Goal: Transaction & Acquisition: Book appointment/travel/reservation

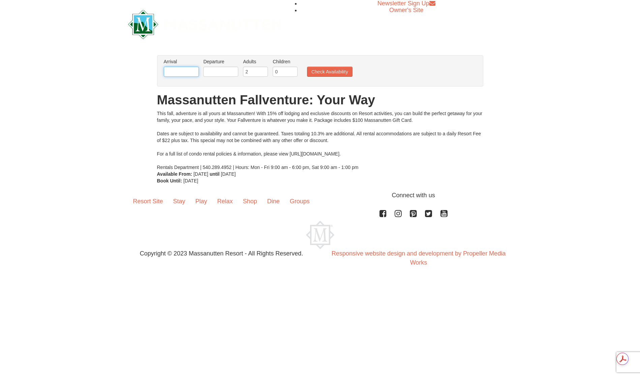
click at [194, 72] on input "text" at bounding box center [181, 72] width 35 height 10
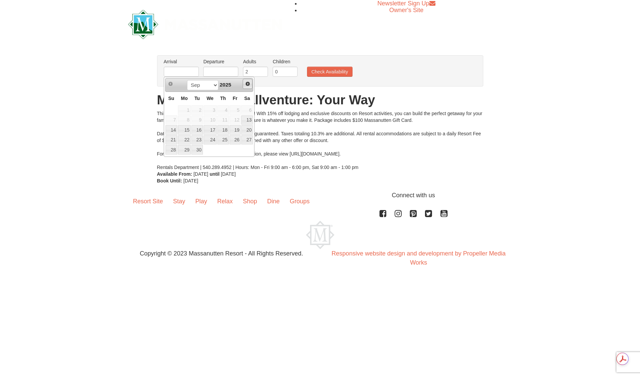
click at [243, 84] on link "Next" at bounding box center [248, 84] width 10 height 10
click at [238, 119] on link "12" at bounding box center [234, 120] width 11 height 9
type input "[DATE]"
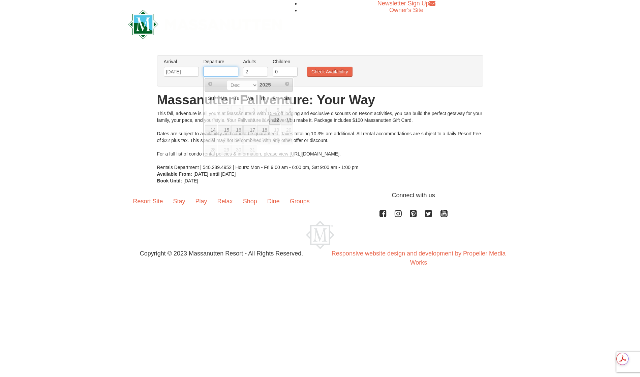
click at [214, 68] on input "text" at bounding box center [220, 72] width 35 height 10
click at [288, 120] on link "13" at bounding box center [286, 120] width 11 height 9
type input "[DATE]"
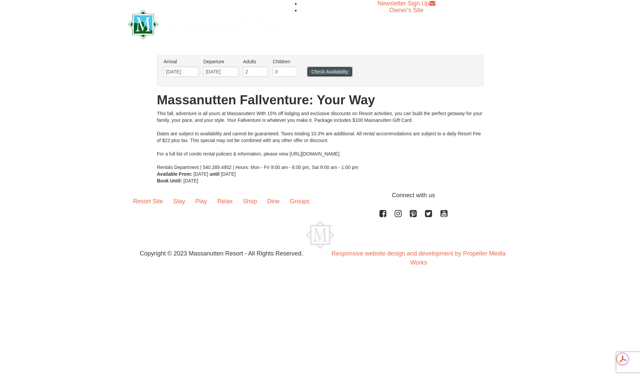
click at [320, 70] on button "Check Availability" at bounding box center [329, 72] width 45 height 10
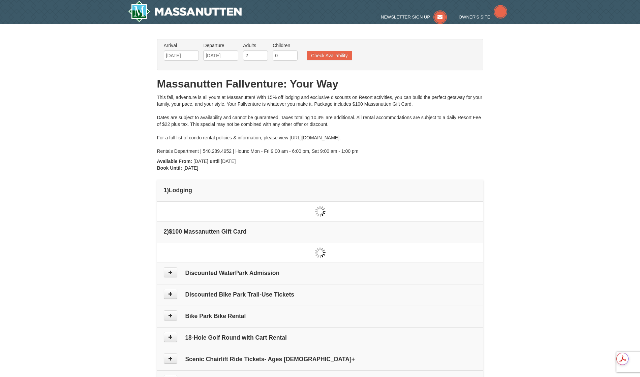
type input "[DATE]"
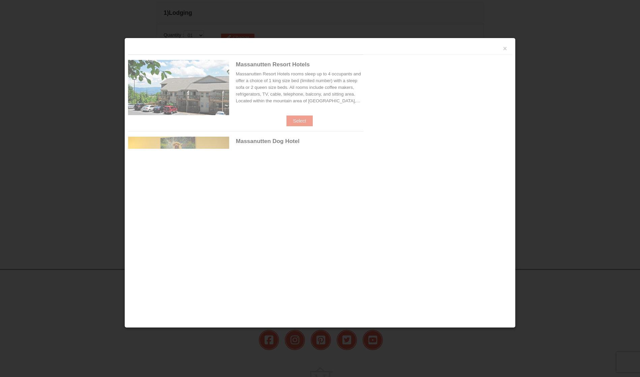
scroll to position [206, 0]
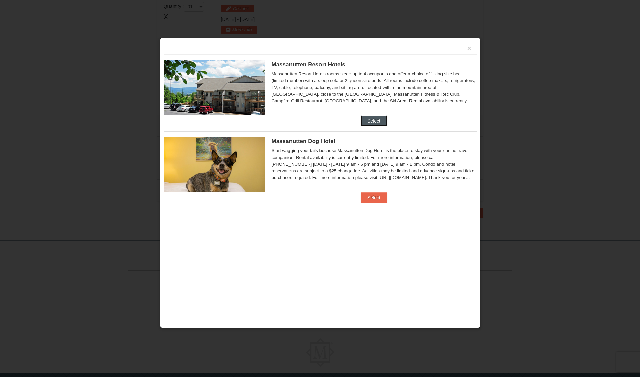
click at [374, 123] on button "Select" at bounding box center [373, 121] width 27 height 11
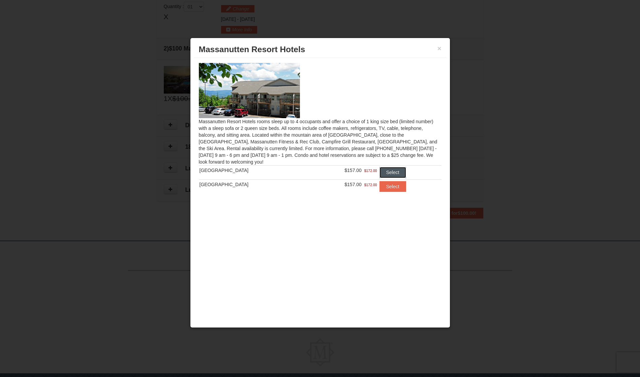
click at [392, 172] on button "Select" at bounding box center [392, 172] width 27 height 11
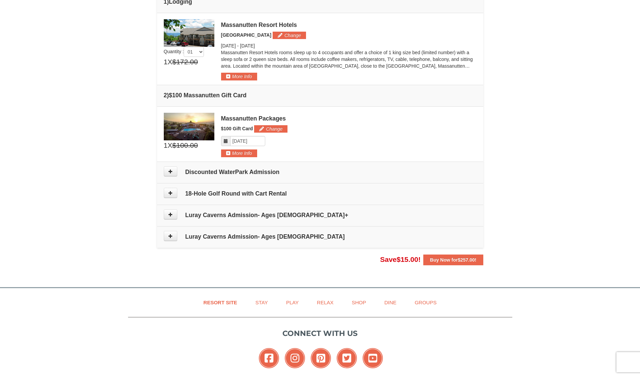
scroll to position [189, 0]
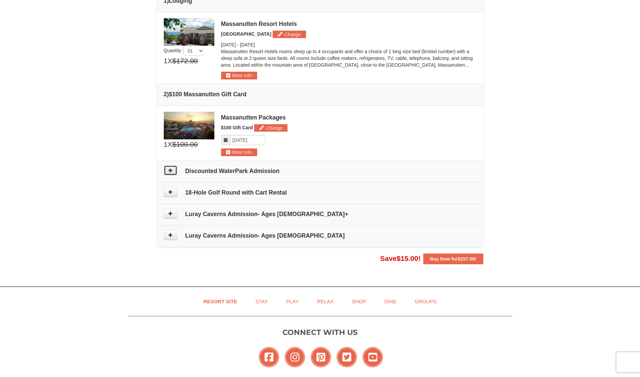
click at [169, 171] on icon at bounding box center [170, 170] width 5 height 5
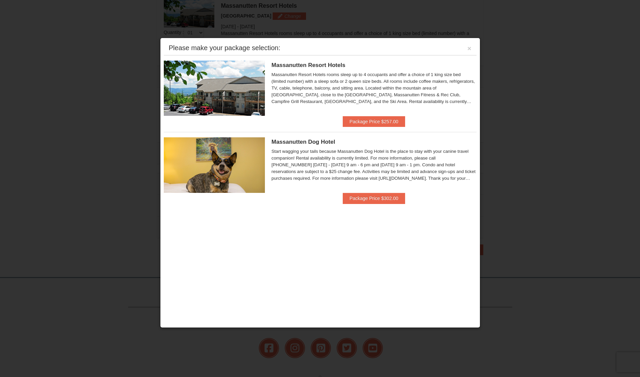
scroll to position [208, 0]
click at [470, 52] on button "×" at bounding box center [469, 48] width 4 height 7
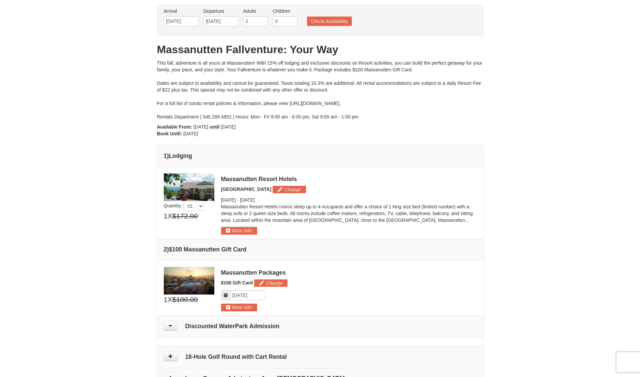
scroll to position [0, 0]
